Goal: Information Seeking & Learning: Learn about a topic

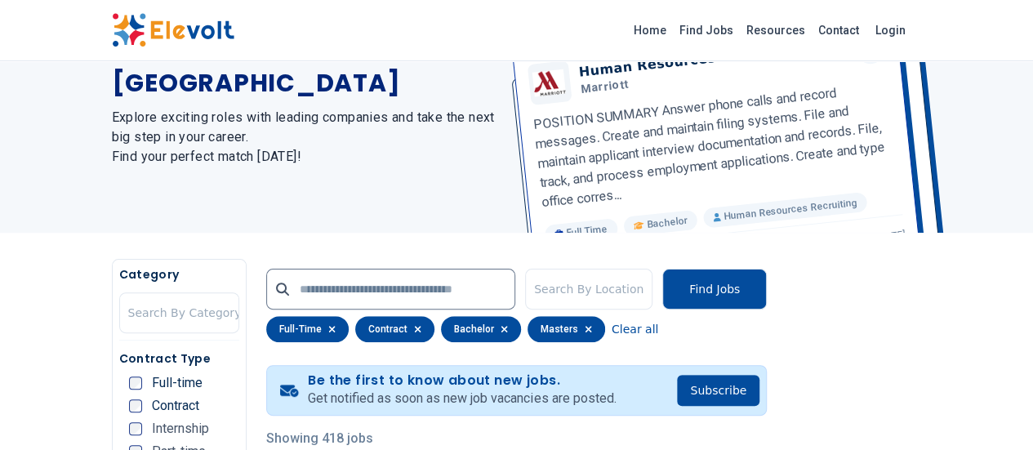
scroll to position [95, 0]
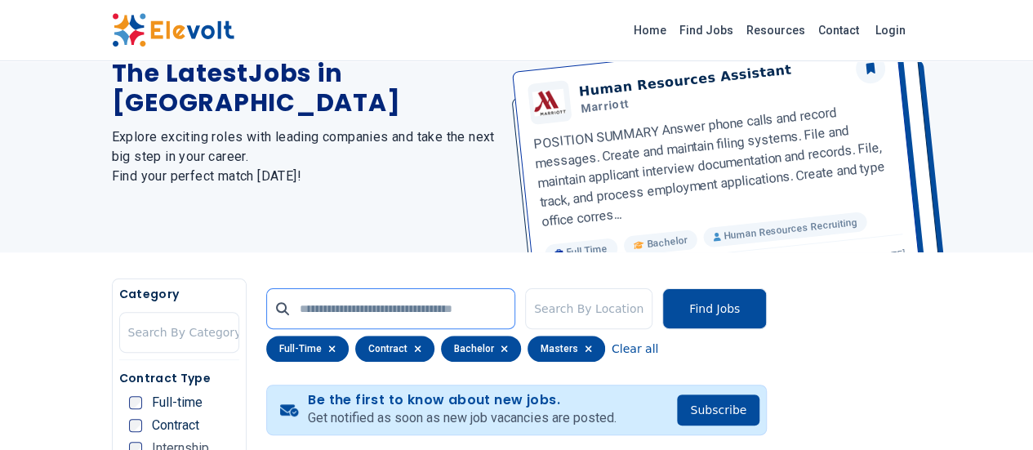
click at [266, 322] on input "text" at bounding box center [390, 308] width 249 height 41
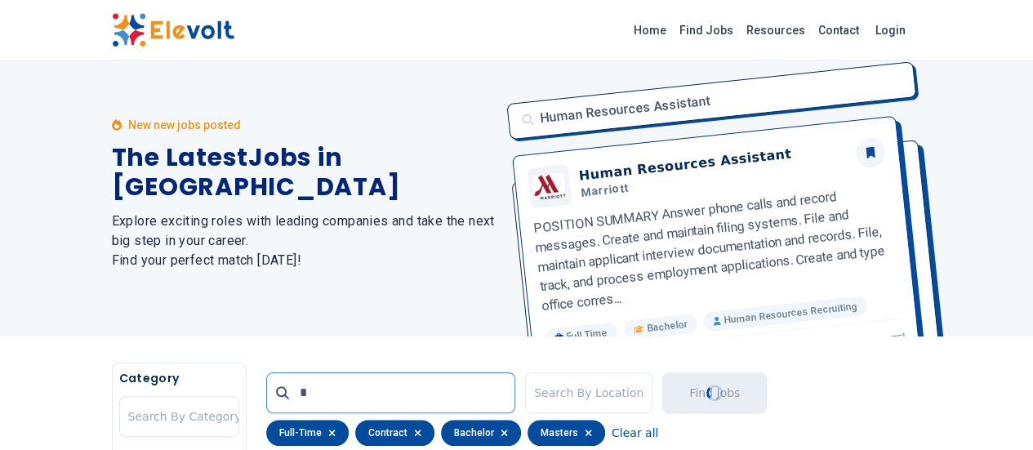
scroll to position [0, 0]
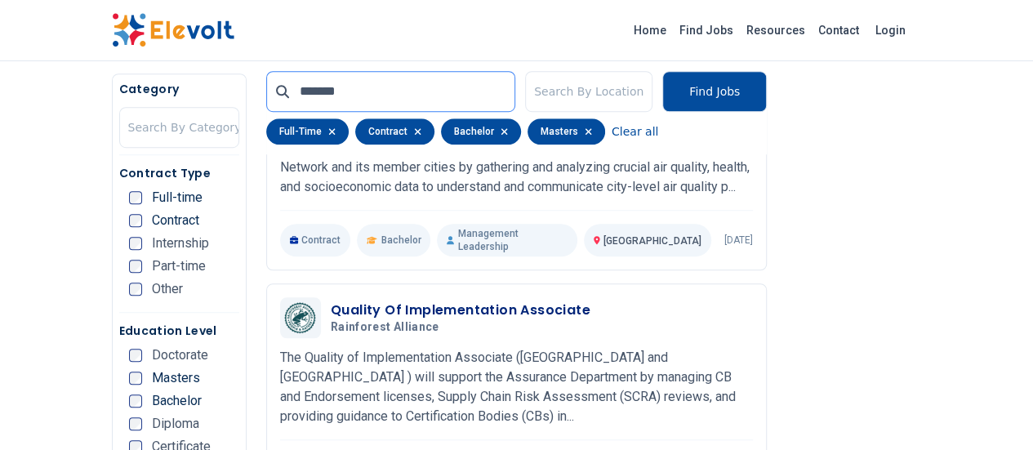
scroll to position [551, 0]
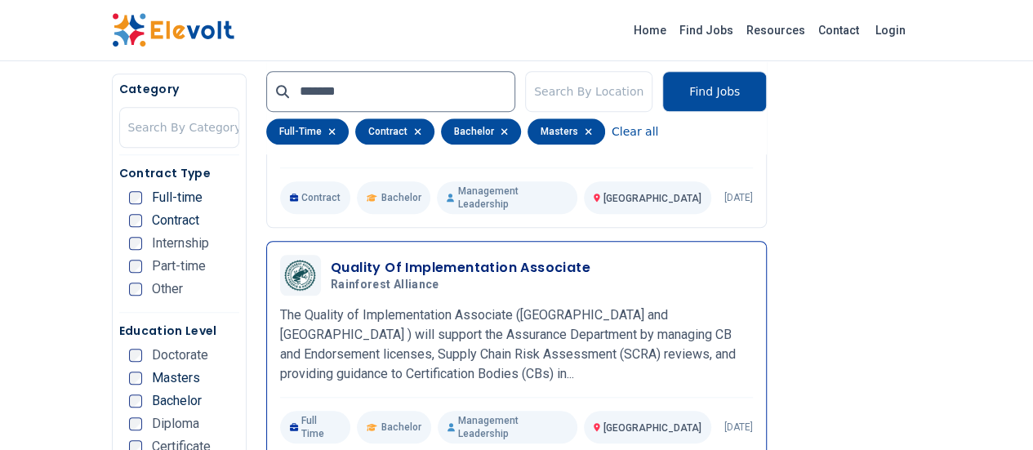
click at [302, 318] on p "The Quality of Implementation Associate ([GEOGRAPHIC_DATA] and [GEOGRAPHIC_DATA…" at bounding box center [516, 344] width 473 height 78
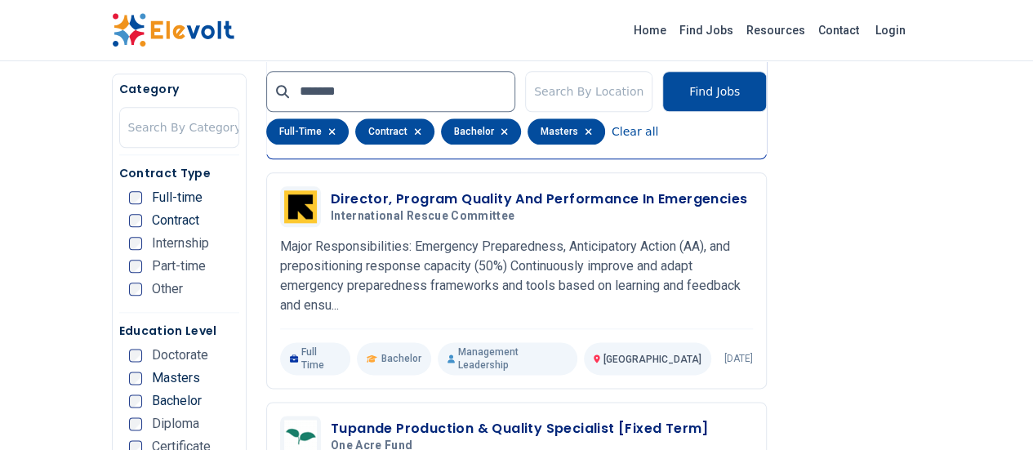
scroll to position [875, 0]
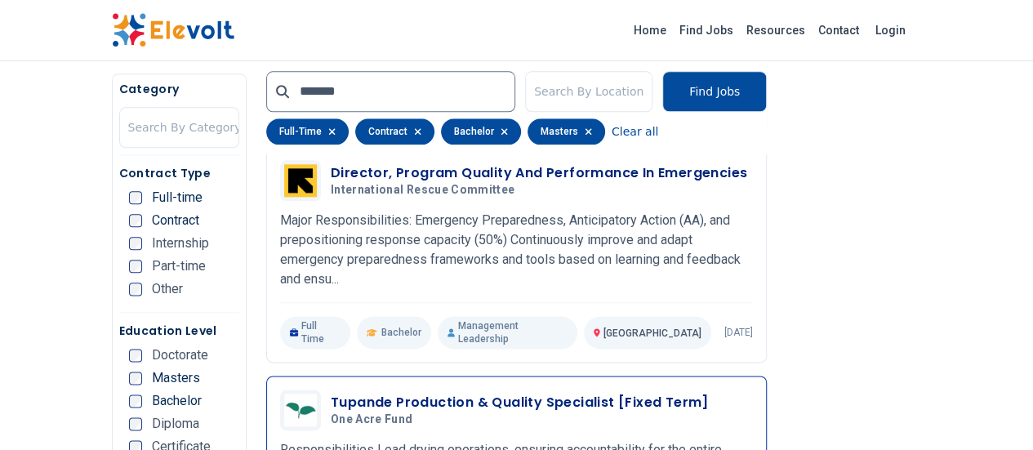
click at [384, 393] on h3 "Tupande Production & Quality Specialist [Fixed Term]" at bounding box center [520, 403] width 378 height 20
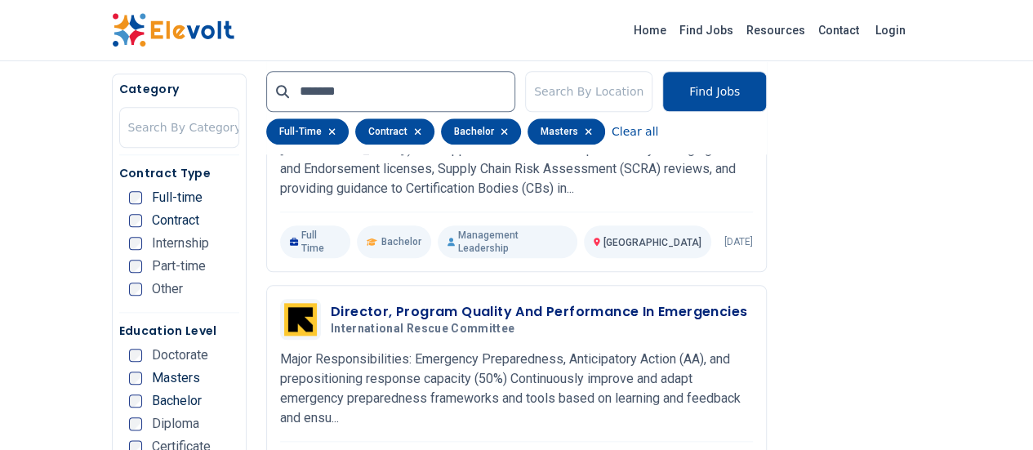
scroll to position [743, 0]
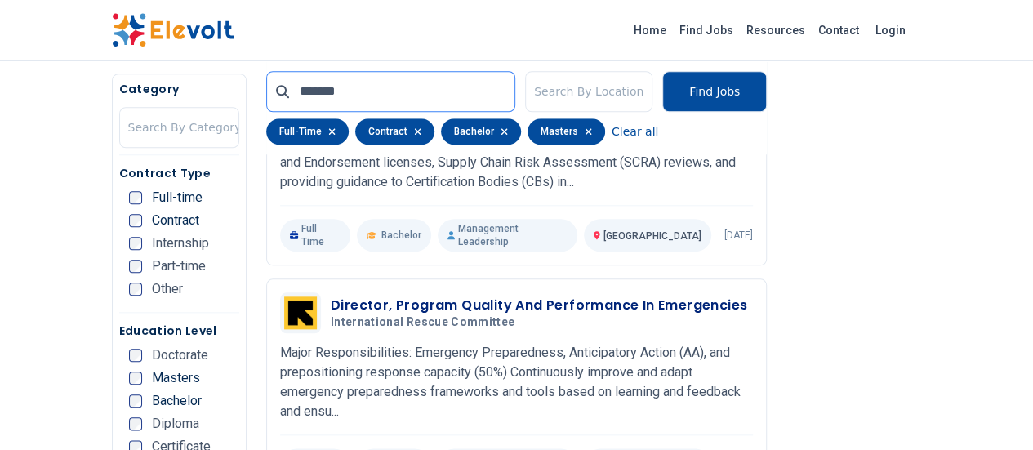
click at [317, 91] on input "*******" at bounding box center [390, 91] width 249 height 41
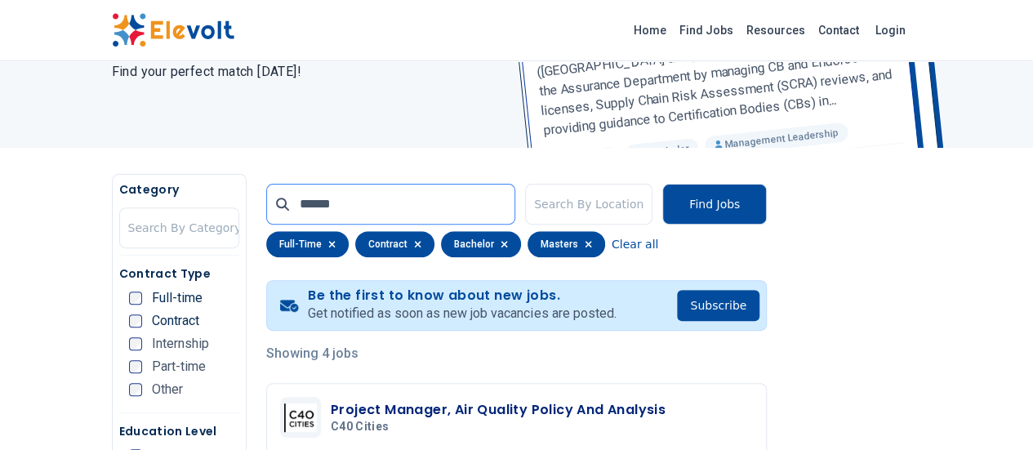
scroll to position [69, 0]
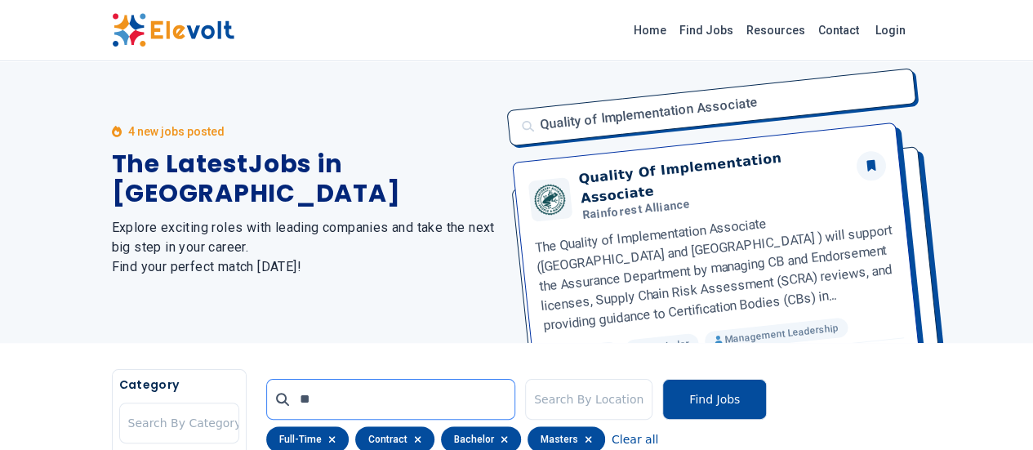
type input "*"
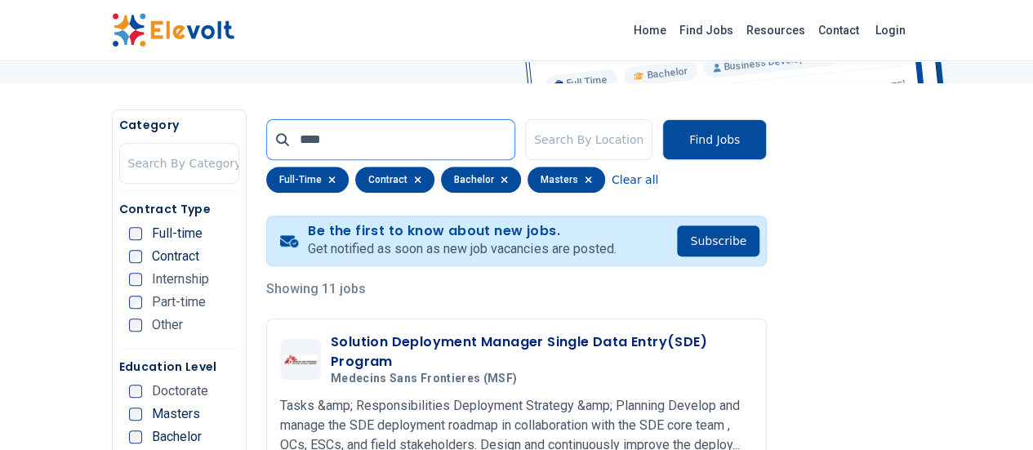
scroll to position [255, 0]
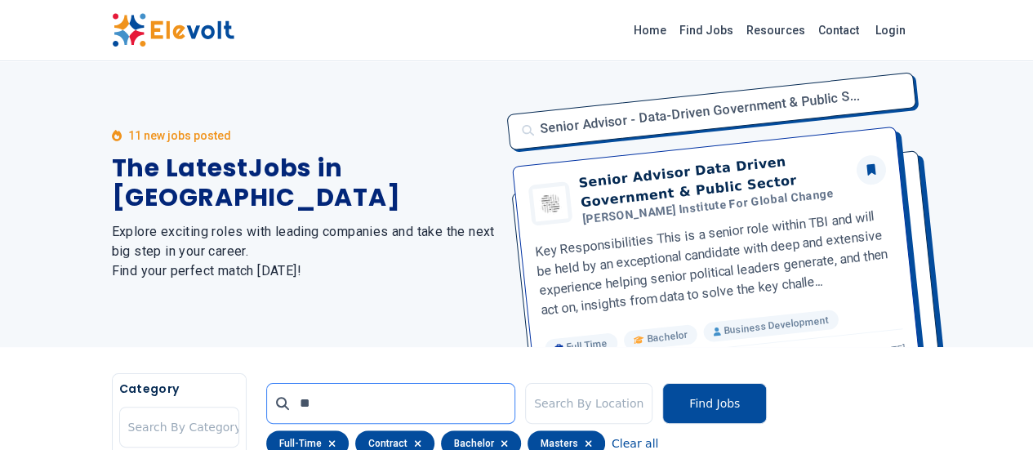
type input "*"
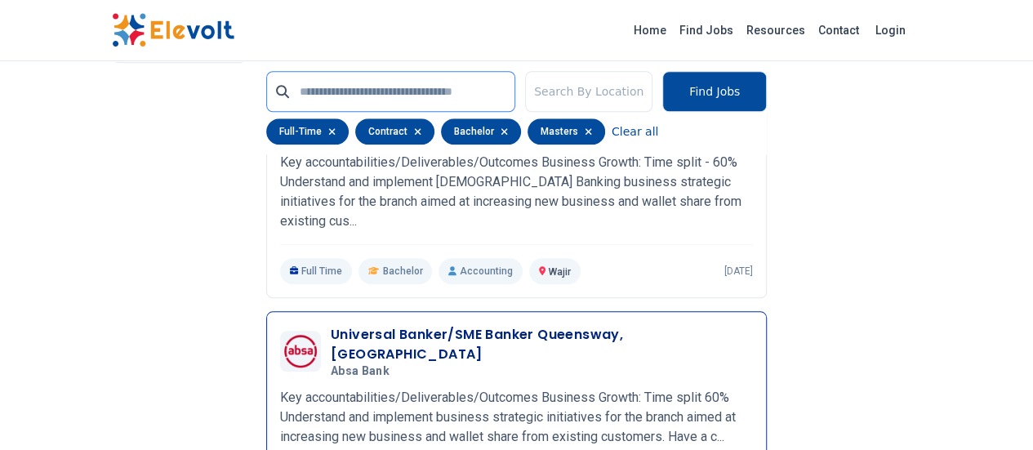
scroll to position [3693, 0]
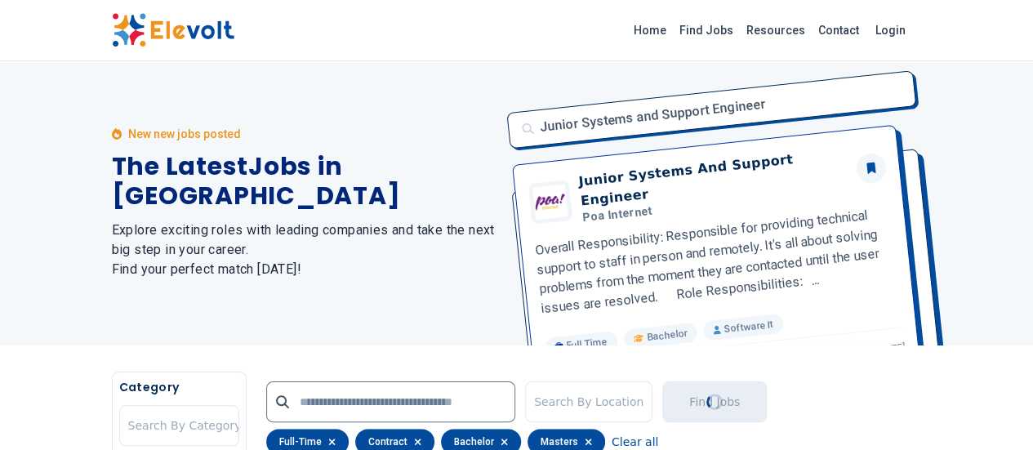
scroll to position [0, 0]
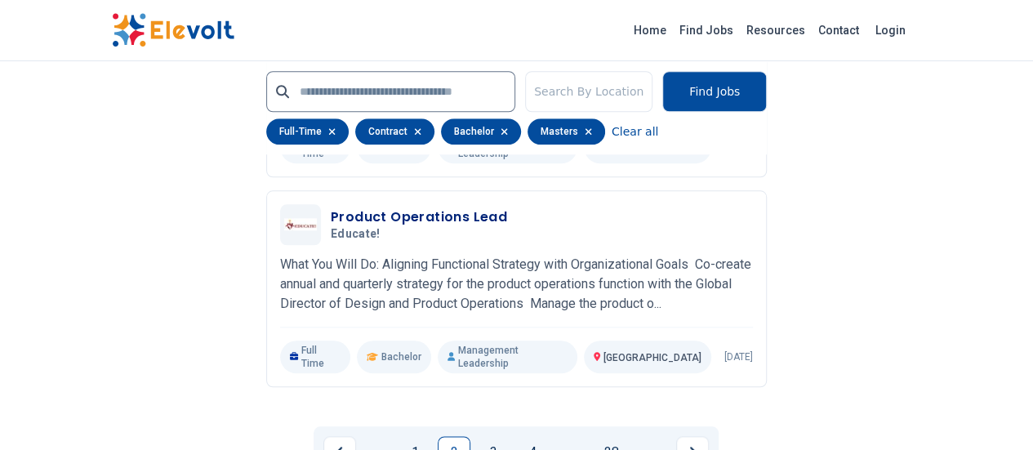
scroll to position [3880, 0]
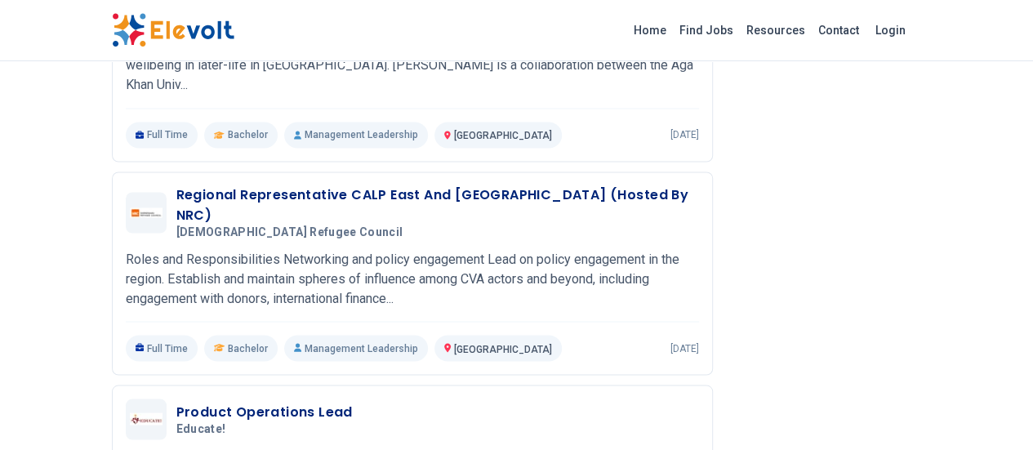
scroll to position [1335, 0]
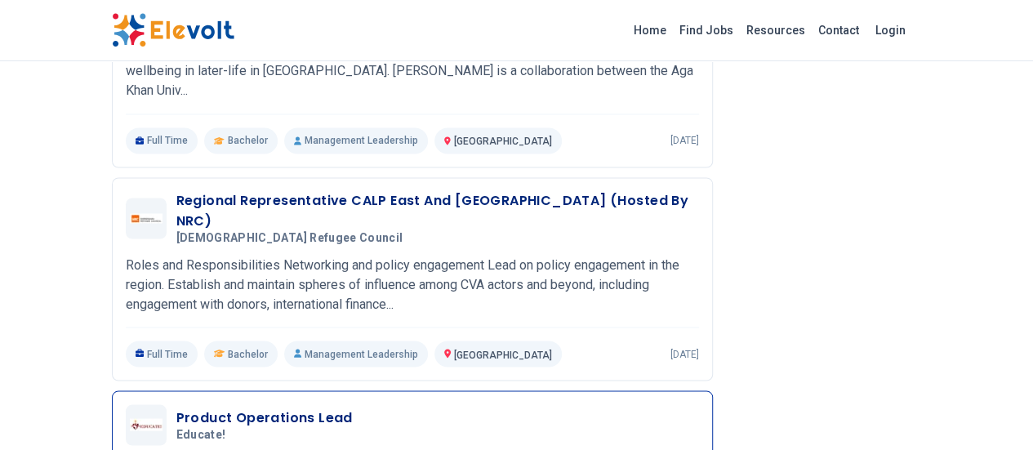
click at [176, 407] on h3 "Product Operations Lead" at bounding box center [264, 417] width 176 height 20
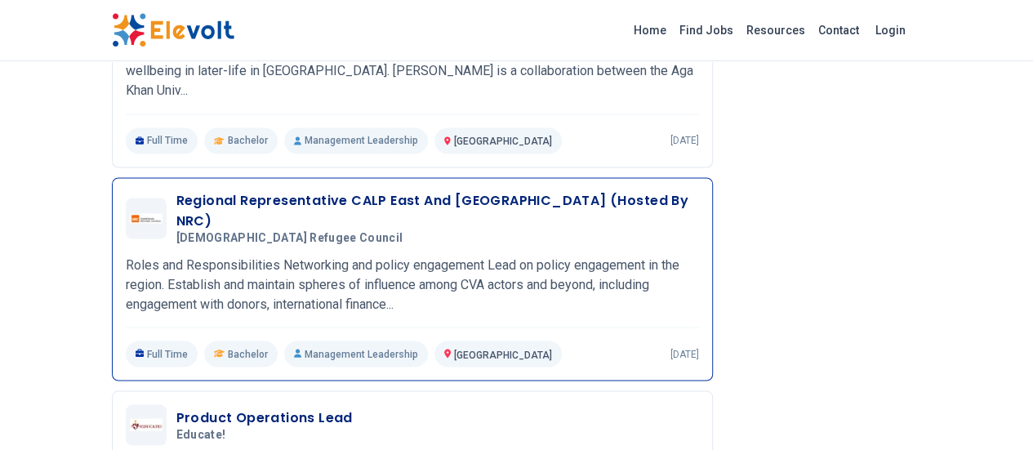
click at [131, 255] on p "Roles and Responsibilities Networking and policy engagement Lead on policy enga…" at bounding box center [412, 284] width 573 height 59
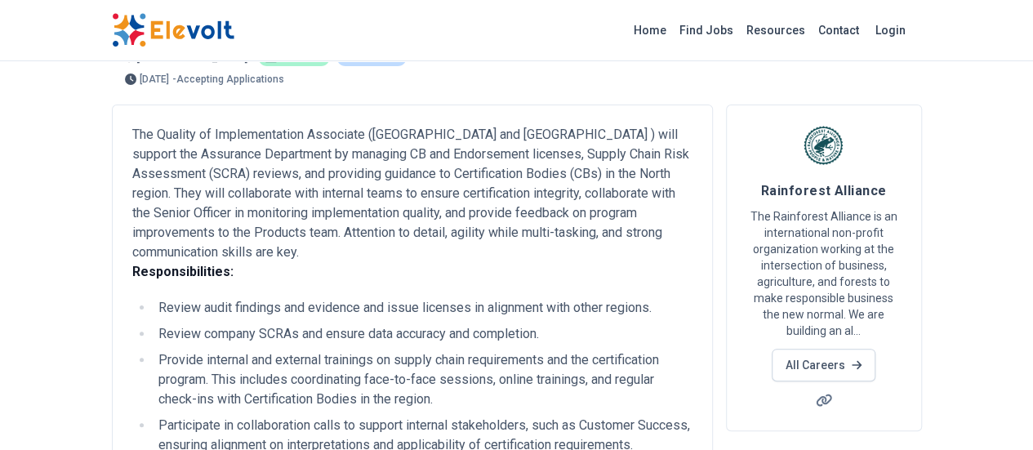
scroll to position [0, 0]
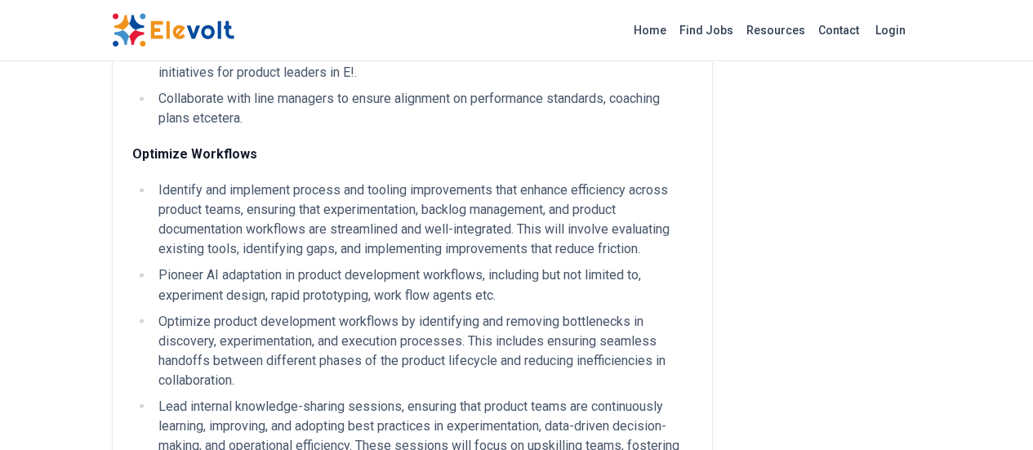
scroll to position [1253, 0]
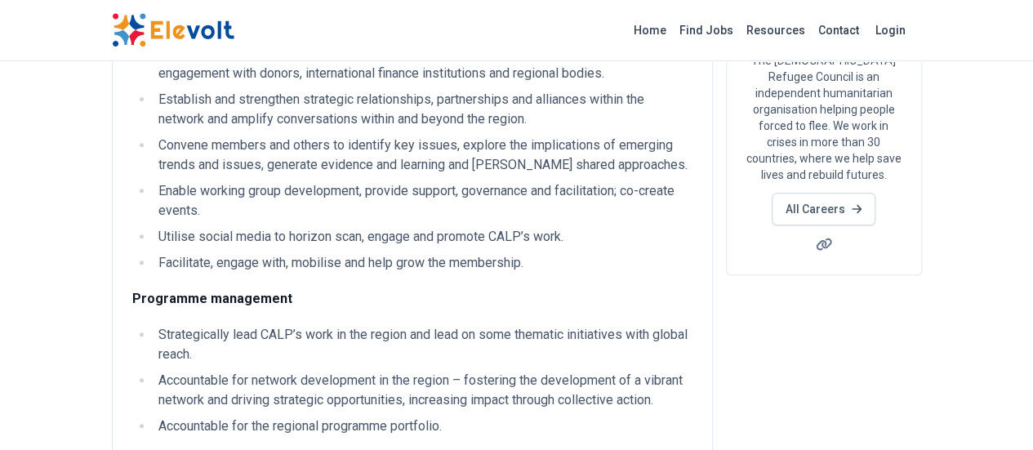
scroll to position [265, 0]
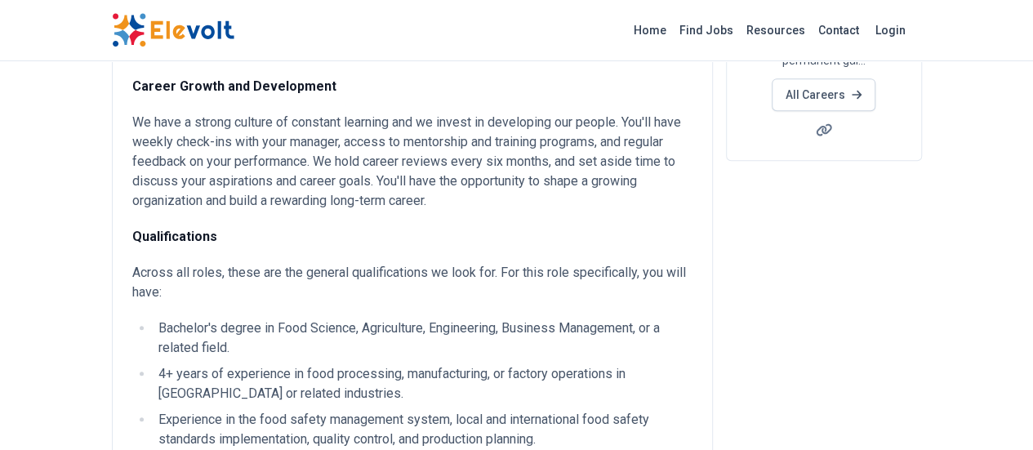
scroll to position [321, 0]
